Goal: Navigation & Orientation: Find specific page/section

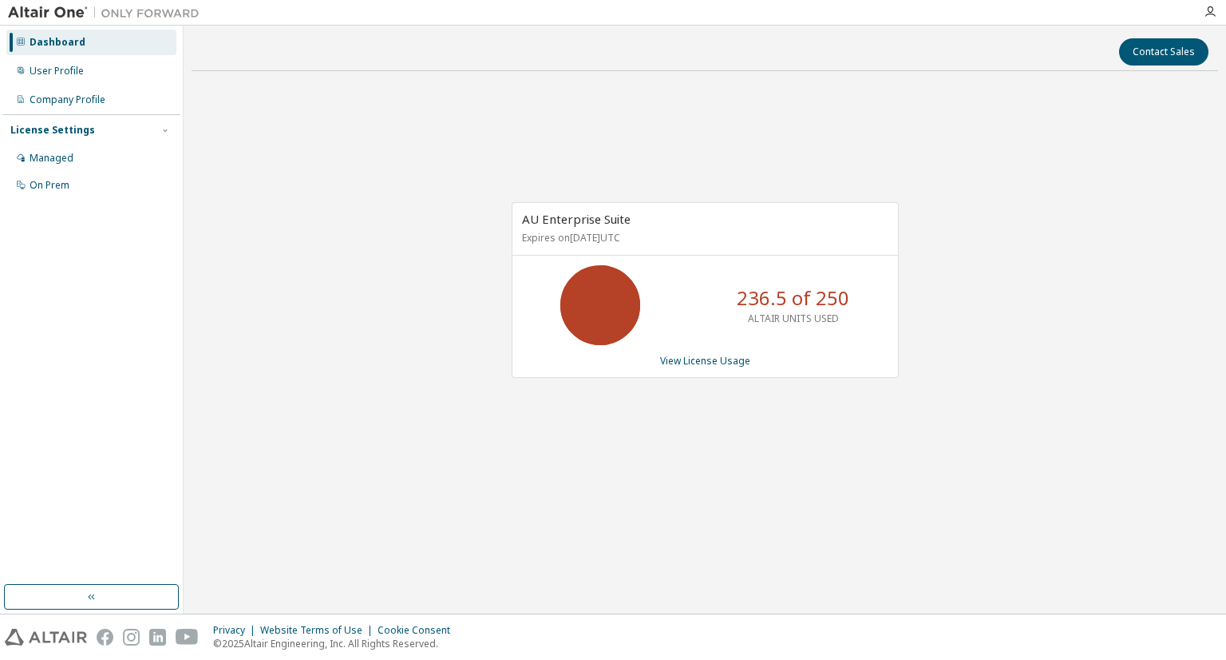
click at [894, 448] on div "AU Enterprise Suite Expires on March 1, 2026 UTC 236.5 of 250 ALTAIR UNITS USED…" at bounding box center [705, 298] width 1027 height 429
drag, startPoint x: 400, startPoint y: 137, endPoint x: 328, endPoint y: 109, distance: 77.1
click at [402, 136] on div "AU Enterprise Suite Expires on March 1, 2026 UTC 236.5 of 250 ALTAIR UNITS USED…" at bounding box center [705, 298] width 1027 height 429
click at [999, 405] on div "AU Enterprise Suite Expires on March 1, 2026 UTC 236.5 of 250 ALTAIR UNITS USED…" at bounding box center [705, 298] width 1027 height 429
